Goal: Task Accomplishment & Management: Complete application form

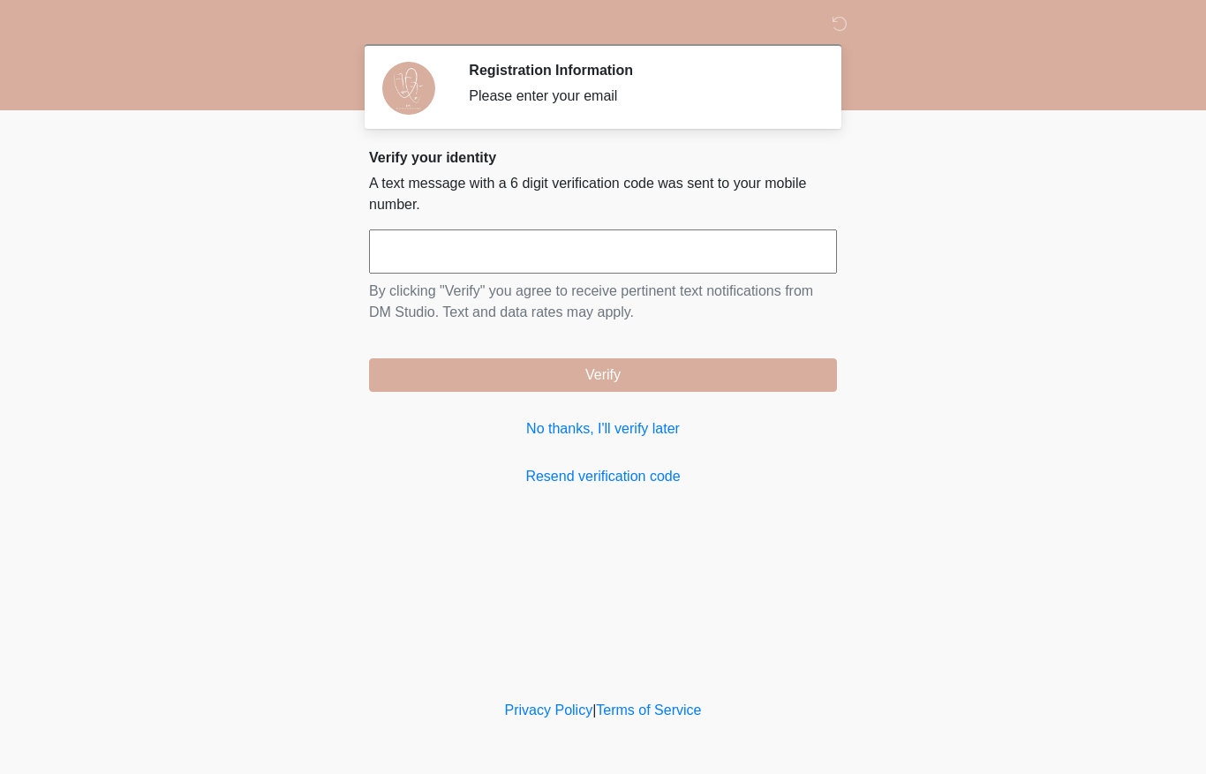
click at [537, 230] on input "text" at bounding box center [603, 252] width 468 height 44
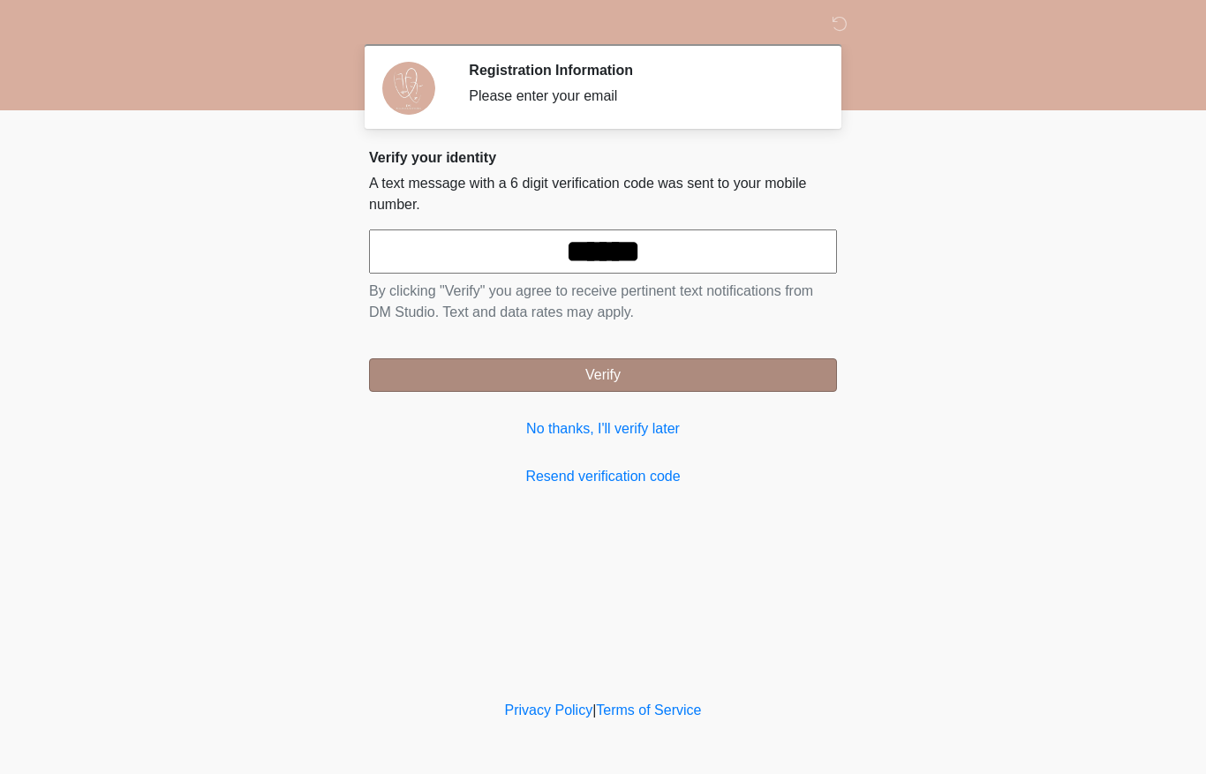
type input "******"
click at [610, 379] on button "Verify" at bounding box center [603, 375] width 468 height 34
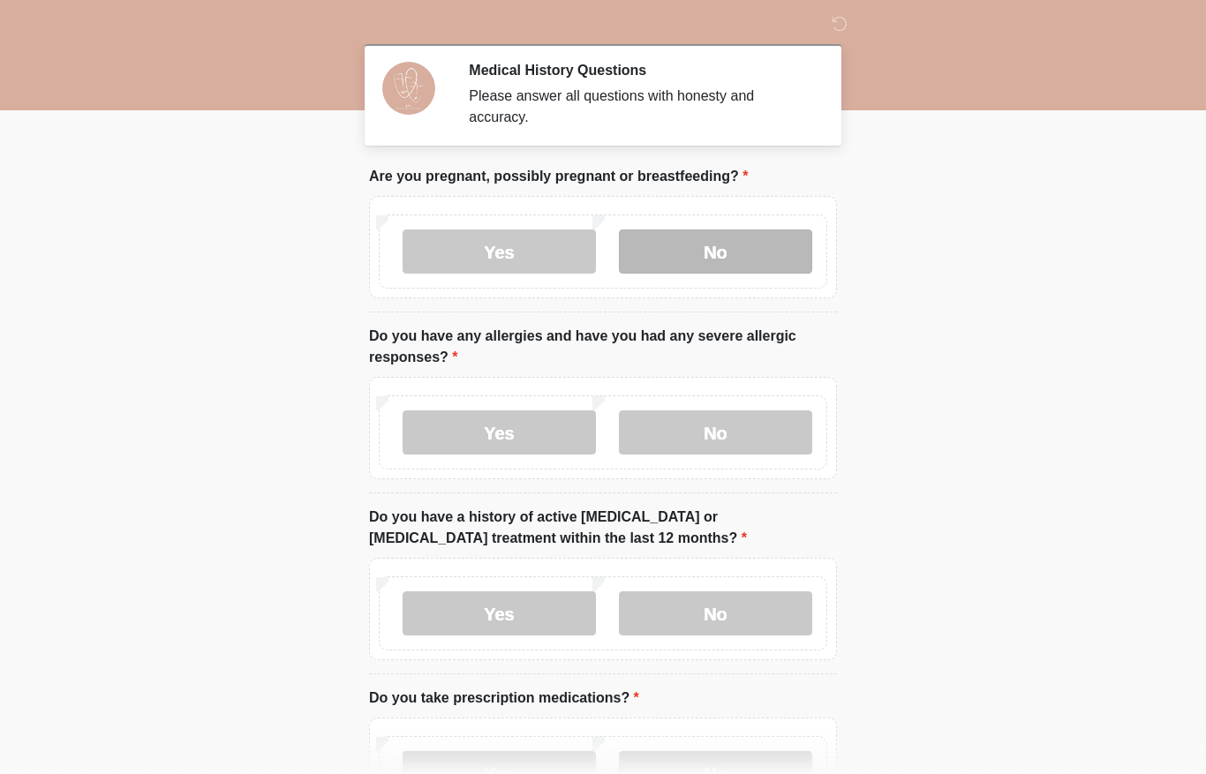
click at [664, 267] on label "No" at bounding box center [715, 252] width 193 height 44
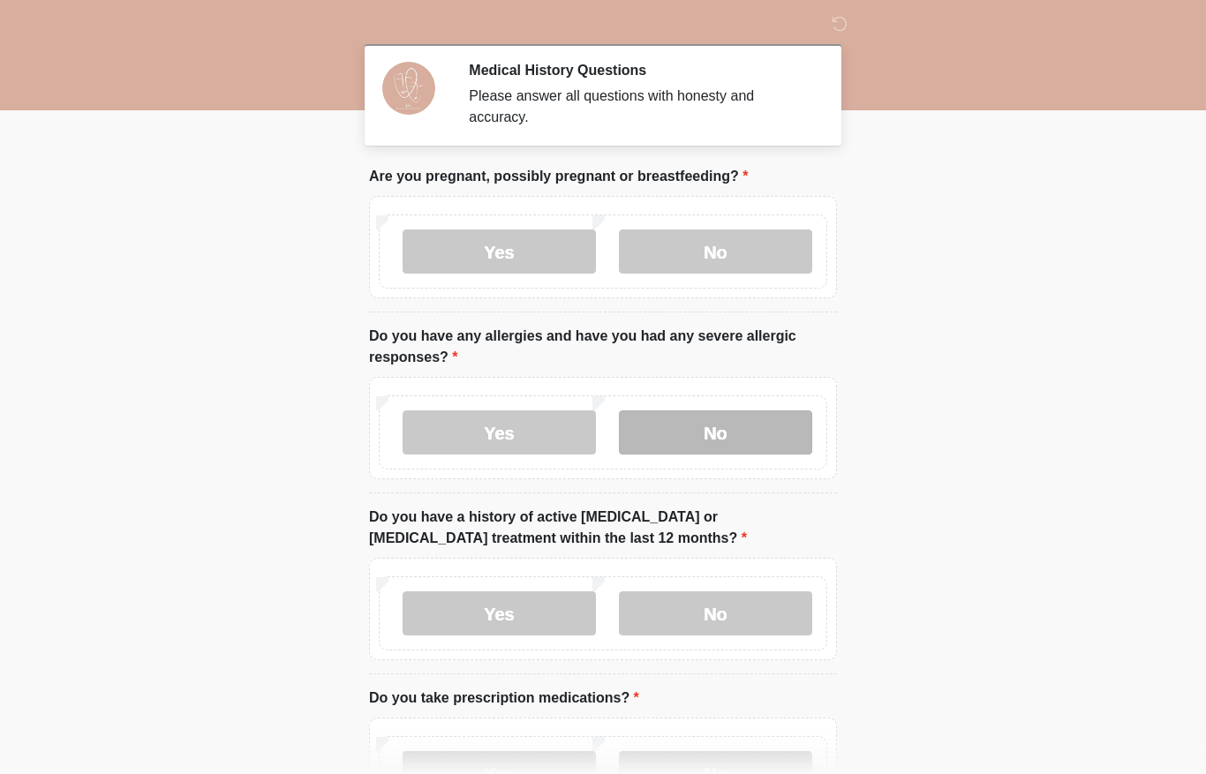
click at [723, 418] on label "No" at bounding box center [715, 433] width 193 height 44
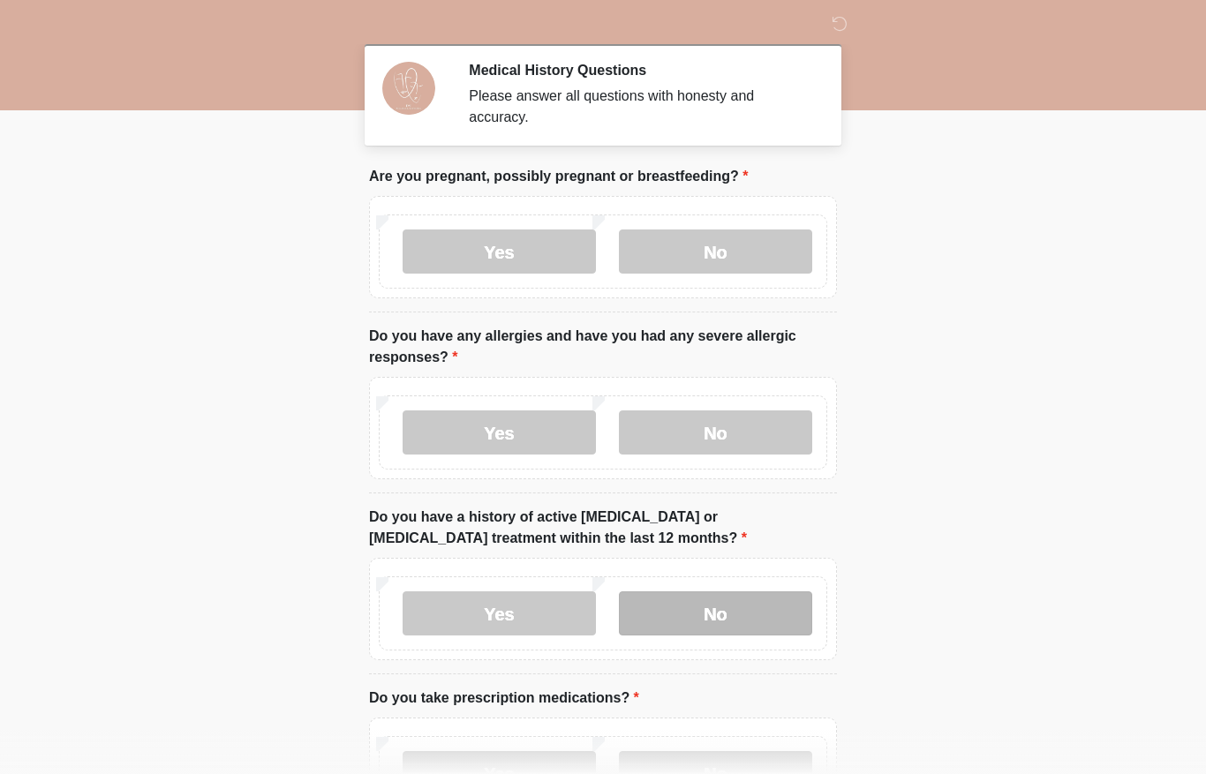
click at [715, 612] on label "No" at bounding box center [715, 613] width 193 height 44
click at [1000, 423] on body "‎ ‎ Medical History Questions Please answer all questions with honesty and accu…" at bounding box center [603, 387] width 1206 height 774
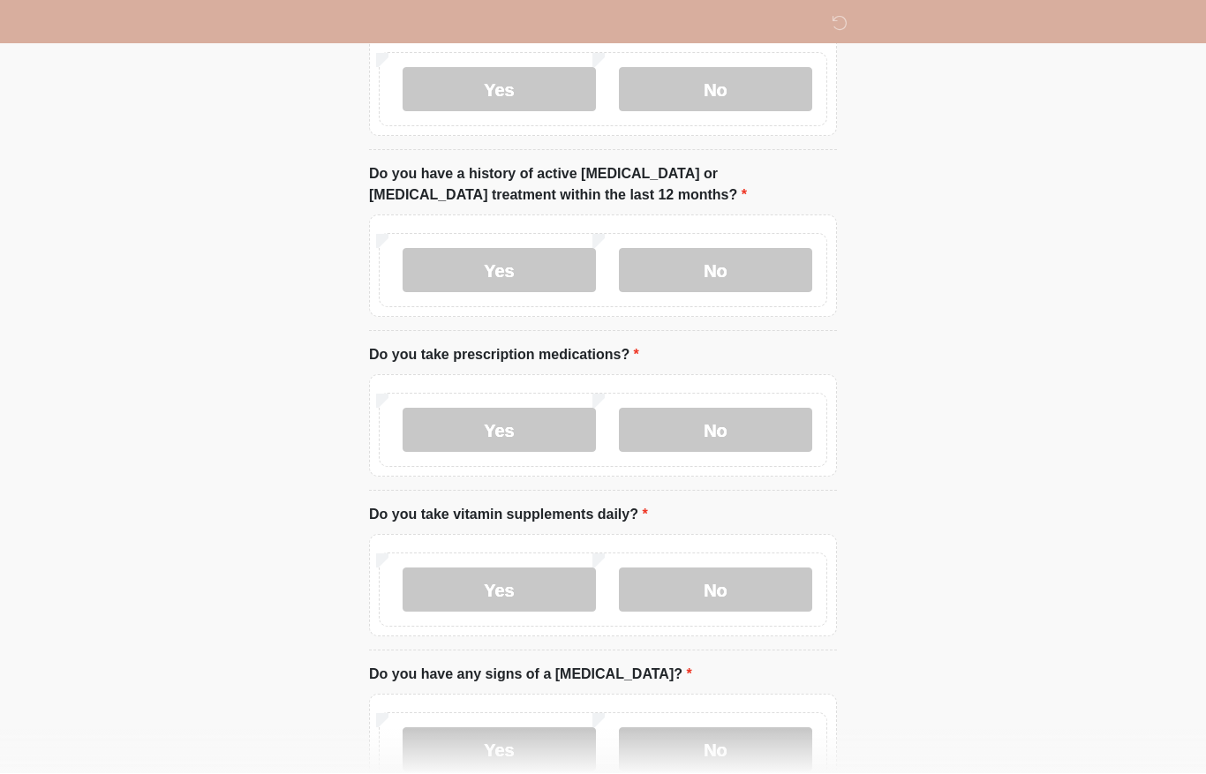
scroll to position [344, 0]
click at [686, 426] on label "No" at bounding box center [715, 429] width 193 height 44
click at [696, 588] on label "No" at bounding box center [715, 589] width 193 height 44
drag, startPoint x: 866, startPoint y: 546, endPoint x: 976, endPoint y: 531, distance: 111.4
click at [976, 430] on html "‎ ‎ Medical History Questions Please answer all questions with honesty and accu…" at bounding box center [603, 43] width 1206 height 774
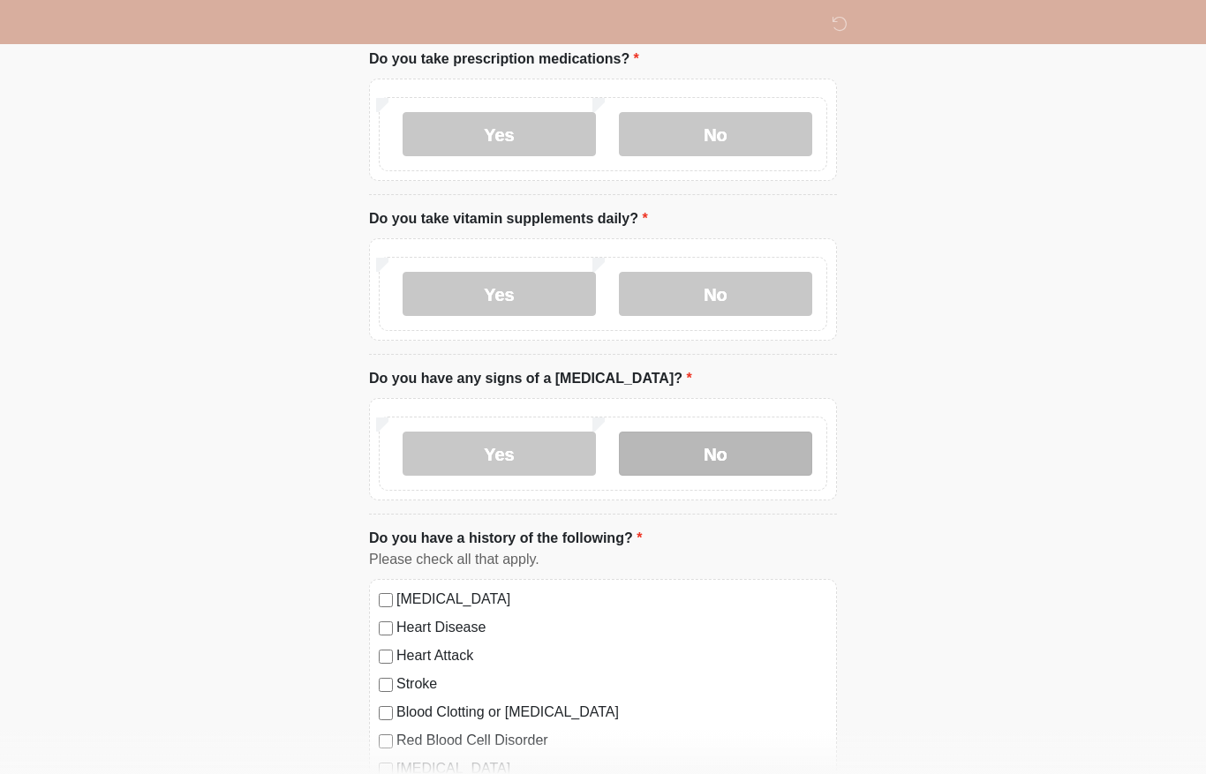
scroll to position [640, 0]
click at [746, 450] on label "No" at bounding box center [715, 453] width 193 height 44
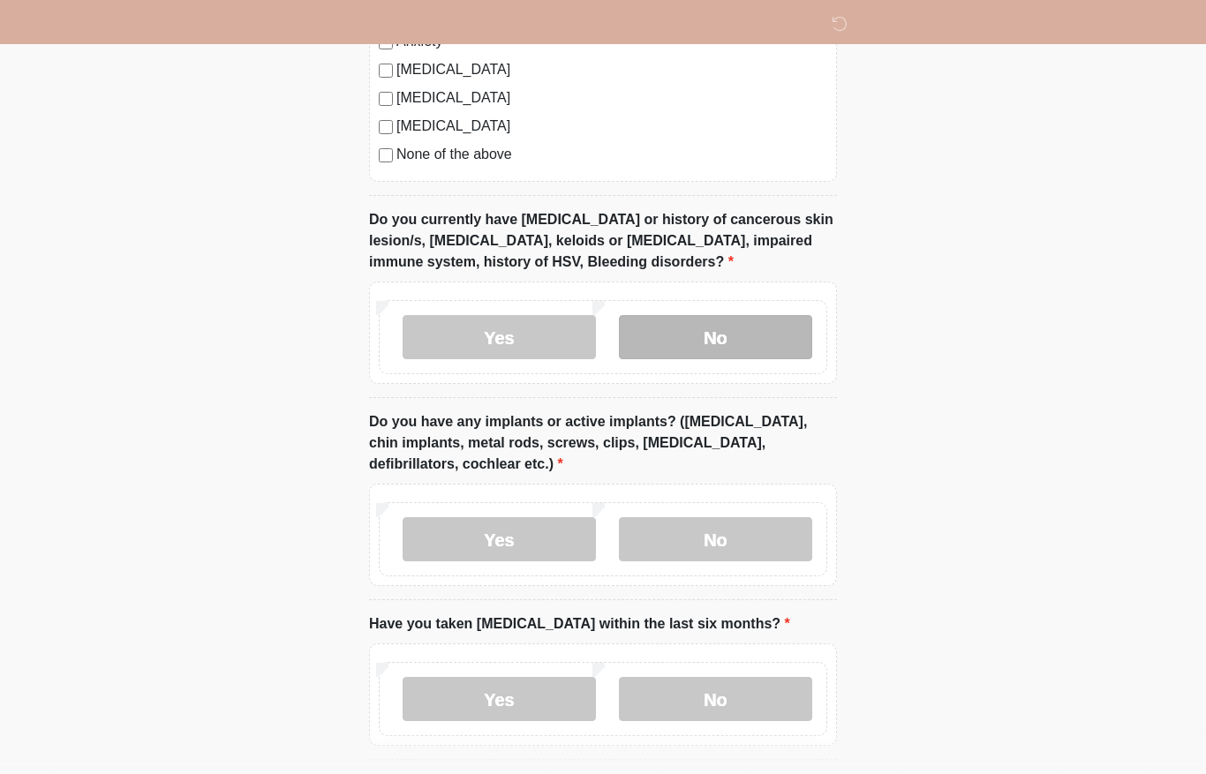
scroll to position [1396, 0]
click at [733, 346] on label "No" at bounding box center [715, 336] width 193 height 44
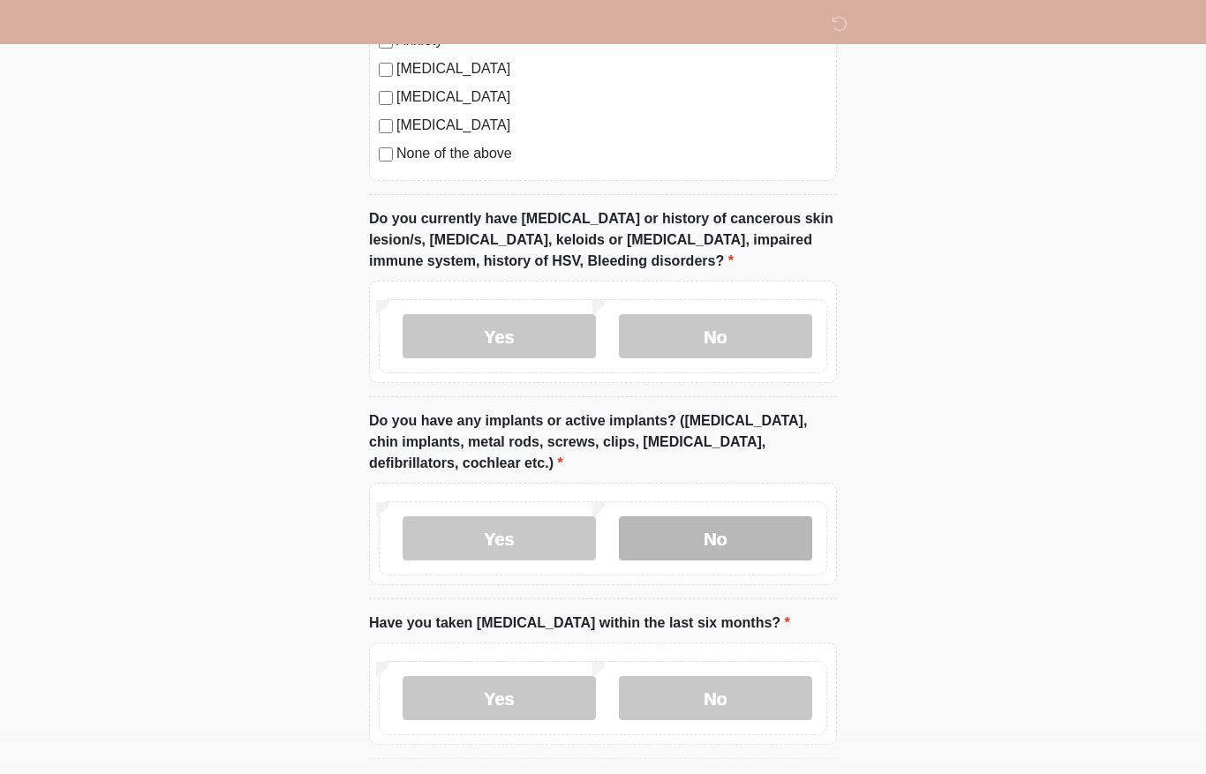
click at [733, 517] on label "No" at bounding box center [715, 538] width 193 height 44
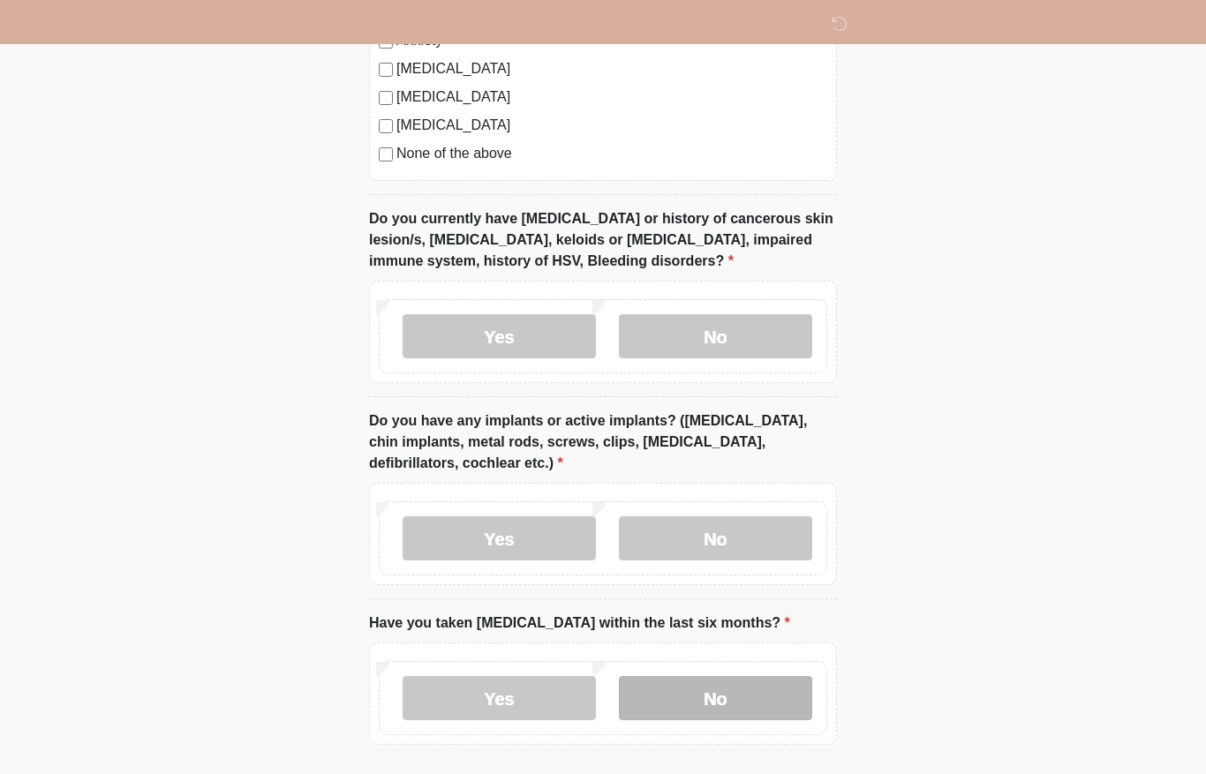
click at [714, 684] on label "No" at bounding box center [715, 698] width 193 height 44
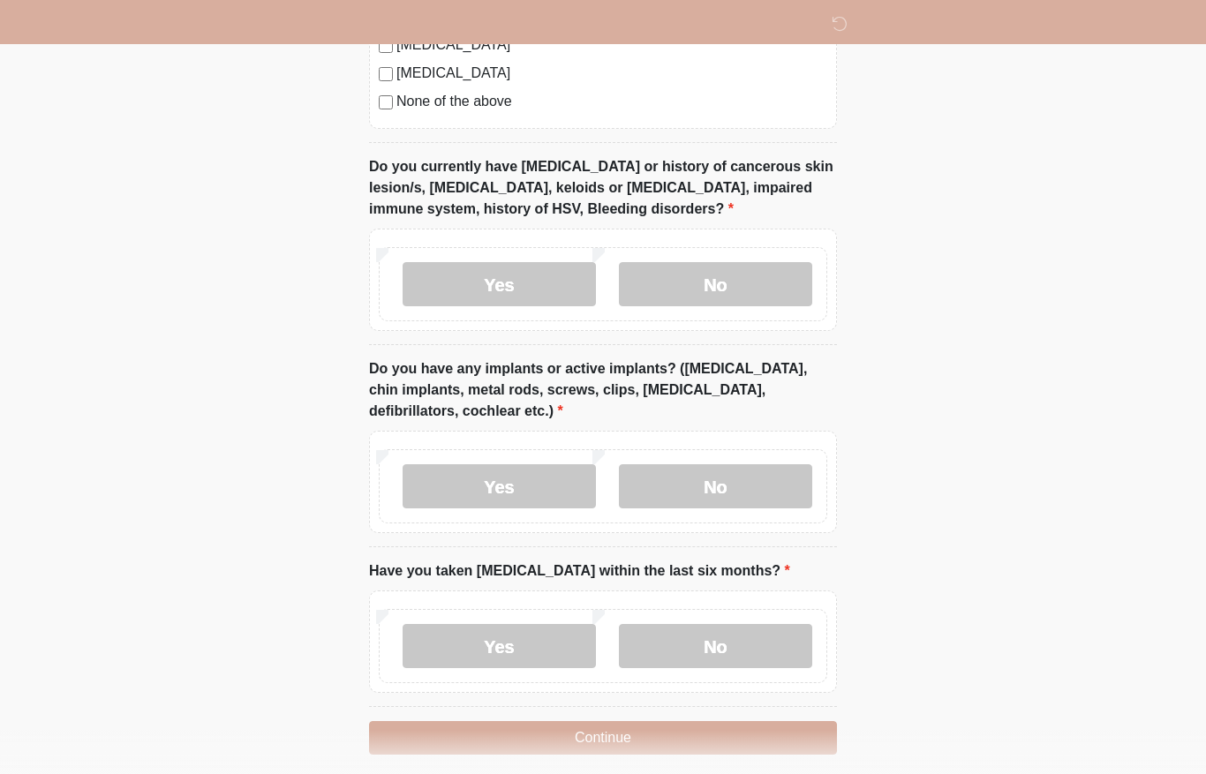
scroll to position [1484, 0]
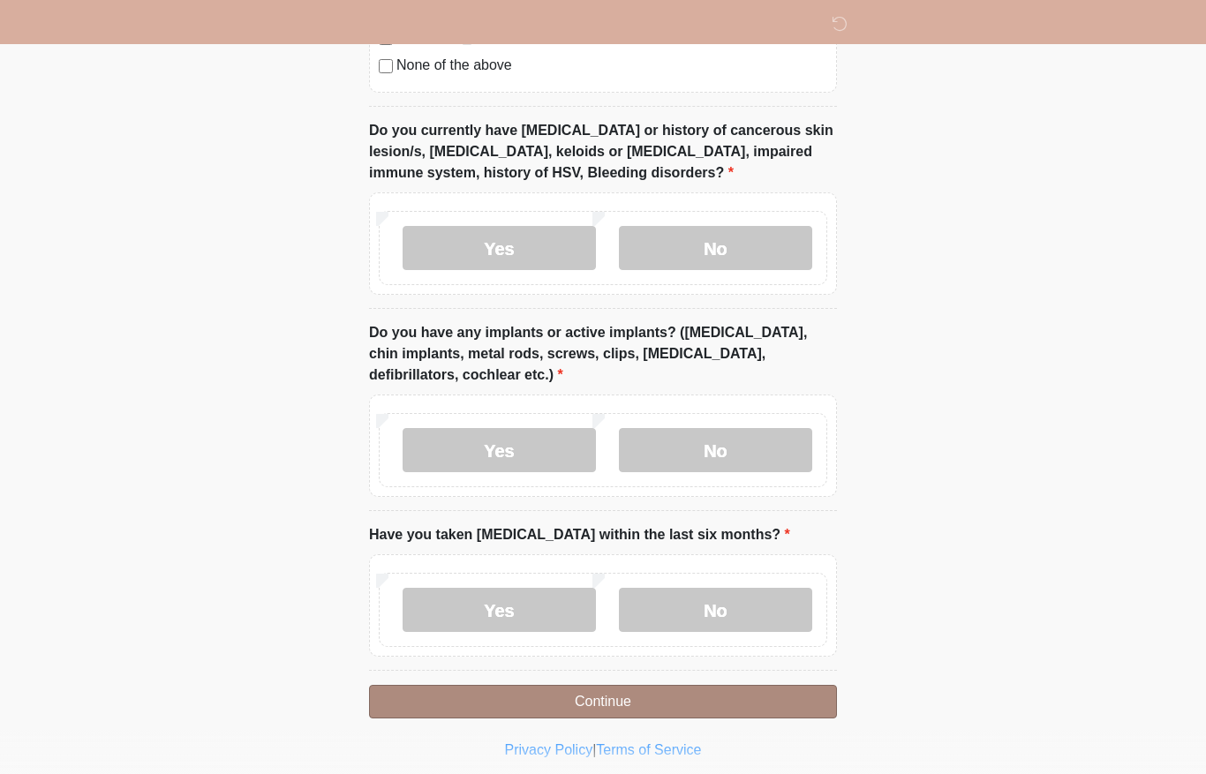
click at [633, 700] on button "Continue" at bounding box center [603, 702] width 468 height 34
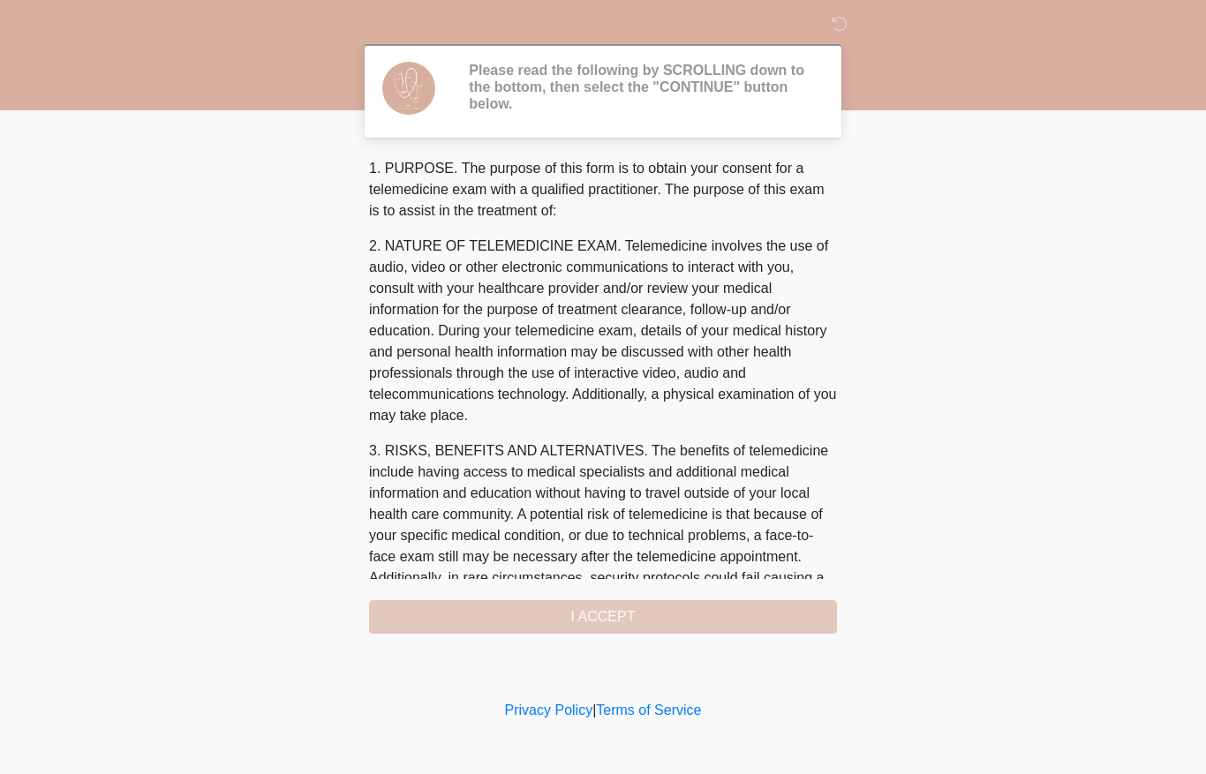
scroll to position [0, 0]
click at [634, 612] on div "1. PURPOSE. The purpose of this form is to obtain your consent for a telemedici…" at bounding box center [603, 396] width 468 height 476
drag, startPoint x: 661, startPoint y: 287, endPoint x: 661, endPoint y: 277, distance: 9.7
click at [661, 275] on p "2. NATURE OF TELEMEDICINE EXAM. Telemedicine involves the use of audio, video o…" at bounding box center [603, 331] width 468 height 191
click at [765, 516] on p "3. RISKS, BENEFITS AND ALTERNATIVES. The benefits of telemedicine include havin…" at bounding box center [603, 536] width 468 height 191
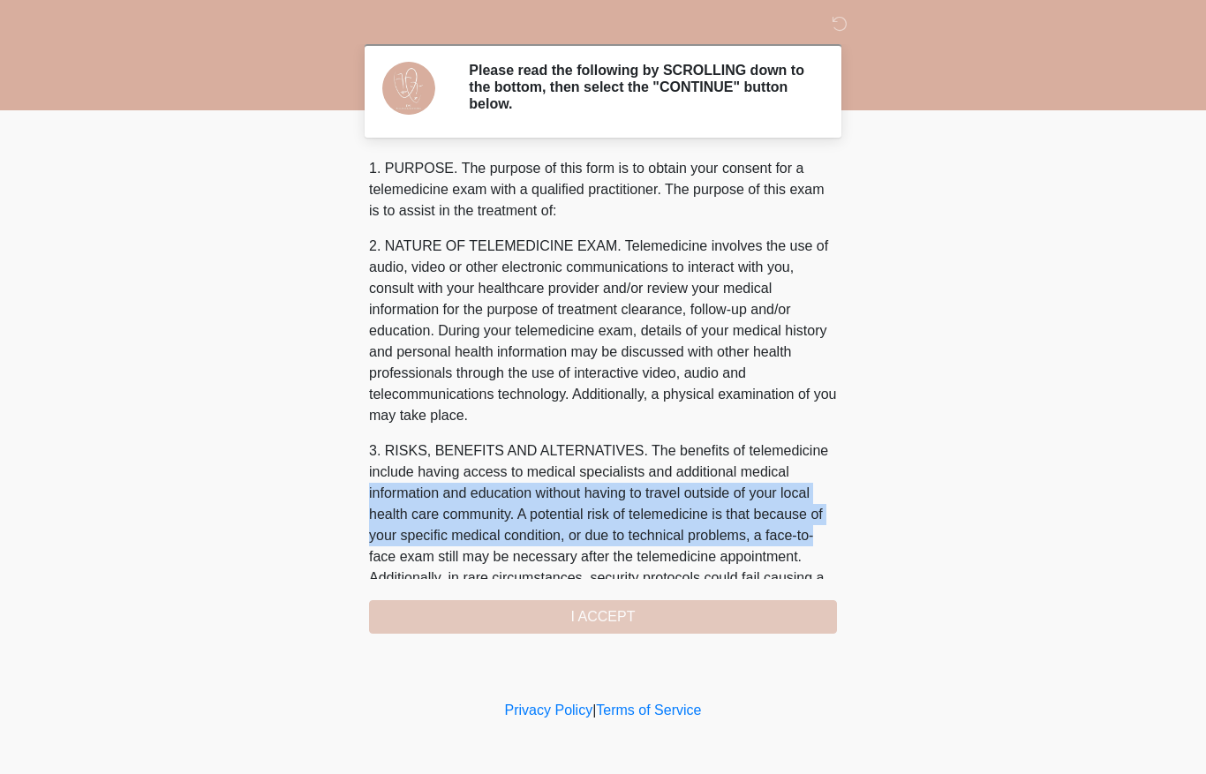
drag, startPoint x: 831, startPoint y: 476, endPoint x: 833, endPoint y: 523, distance: 46.9
click at [834, 523] on p "3. RISKS, BENEFITS AND ALTERNATIVES. The benefits of telemedicine include havin…" at bounding box center [603, 536] width 468 height 191
click at [804, 516] on p "3. RISKS, BENEFITS AND ALTERNATIVES. The benefits of telemedicine include havin…" at bounding box center [603, 536] width 468 height 191
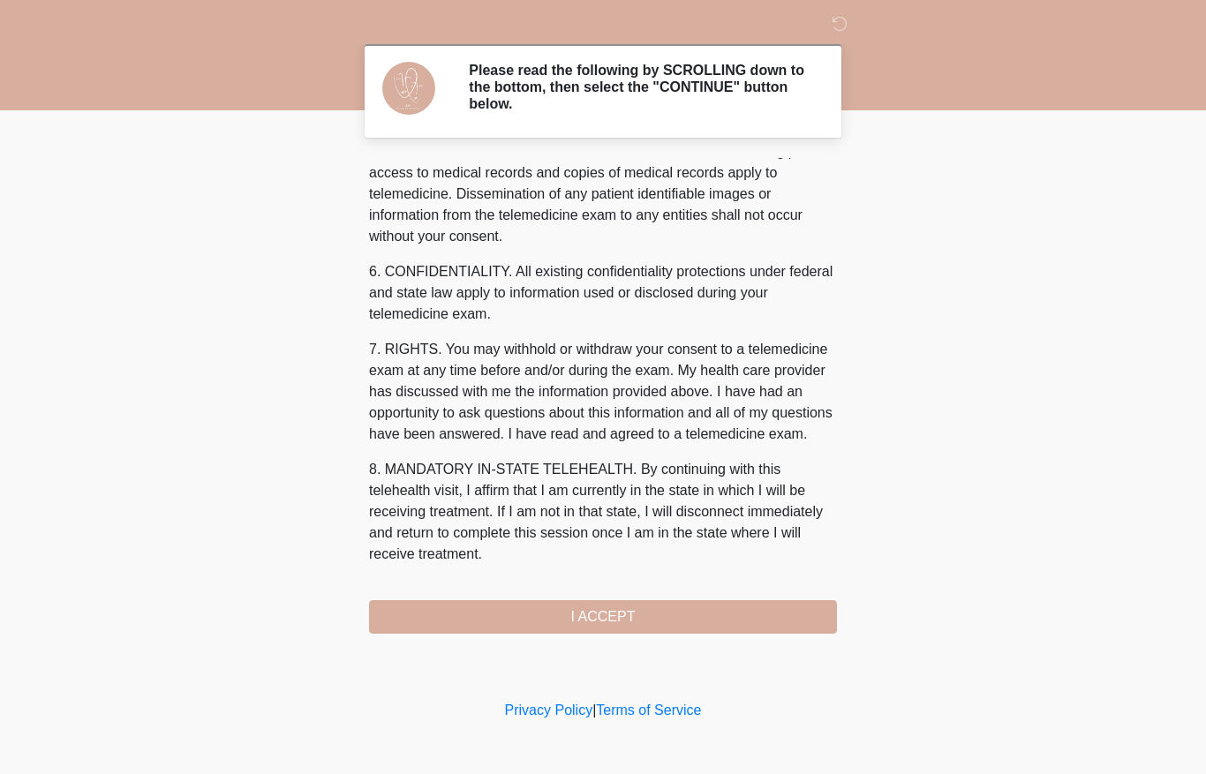
scroll to position [603, 0]
click at [707, 633] on div "‎ ‎ Please read the following by SCROLLING down to the bottom, then select the …" at bounding box center [603, 348] width 530 height 661
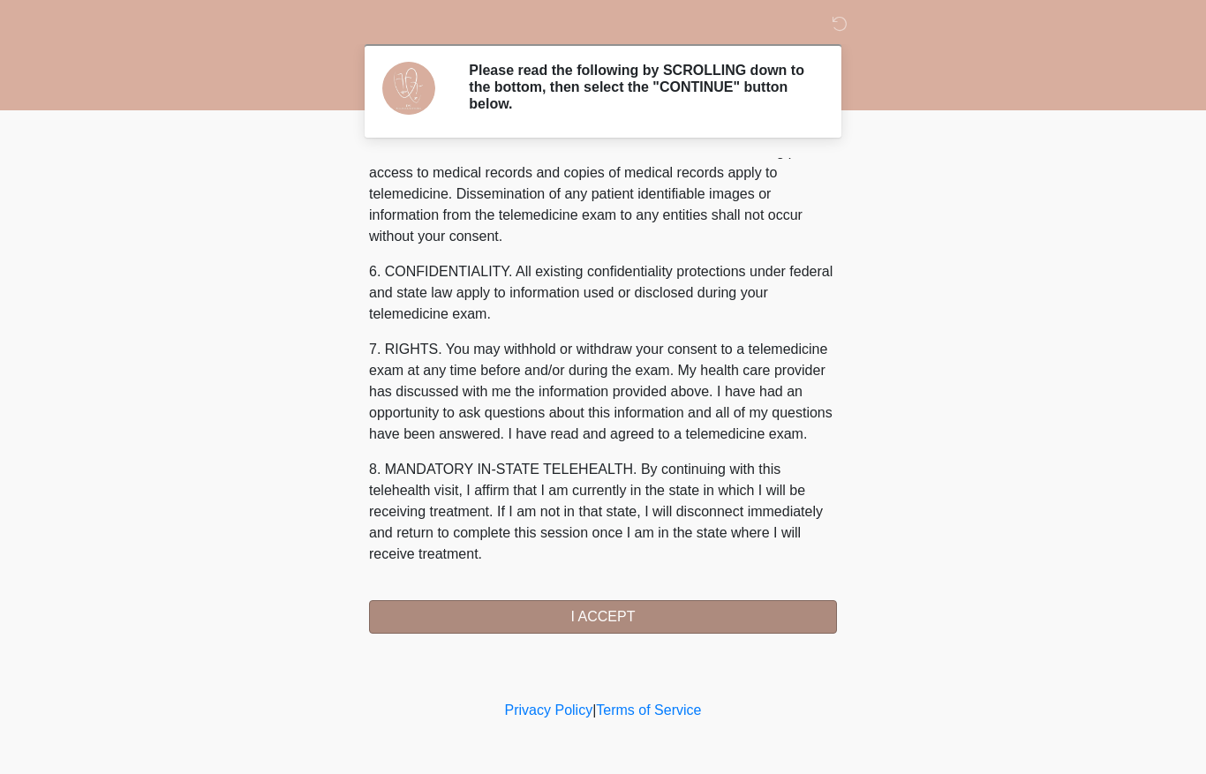
click at [672, 618] on button "I ACCEPT" at bounding box center [603, 617] width 468 height 34
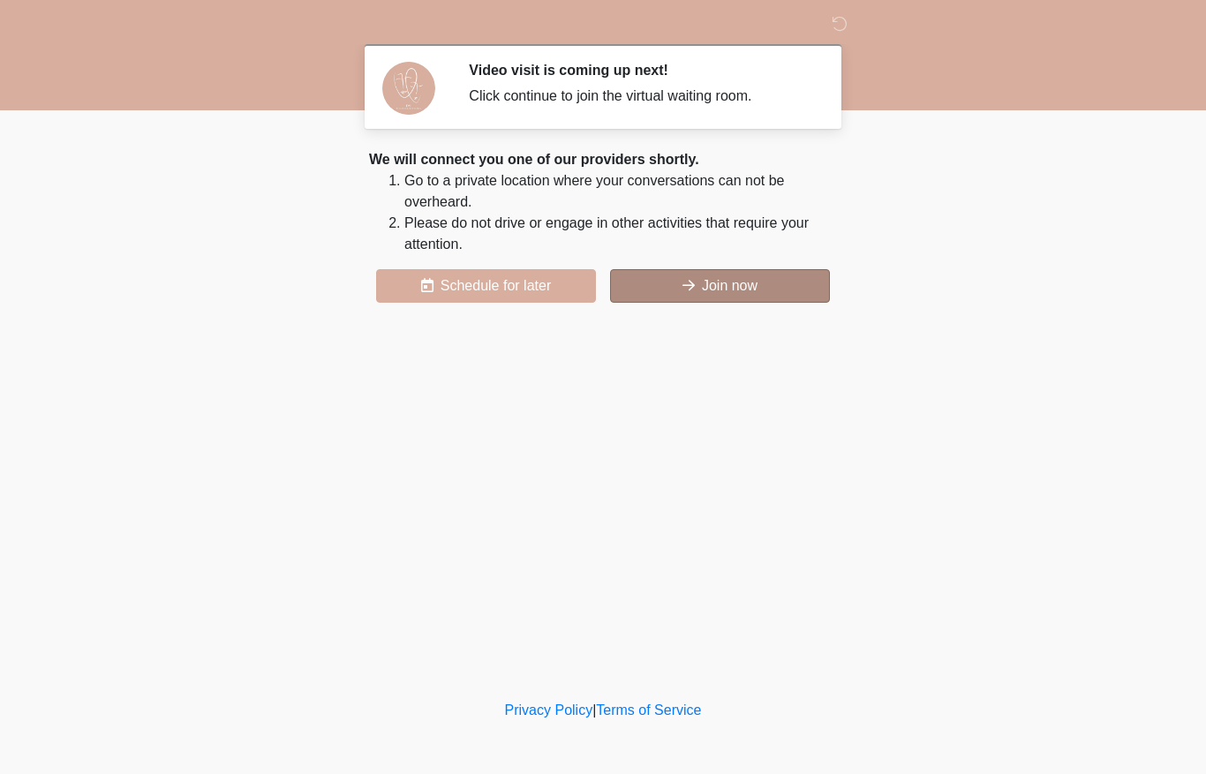
click at [718, 289] on button "Join now" at bounding box center [720, 286] width 220 height 34
